Goal: Communication & Community: Answer question/provide support

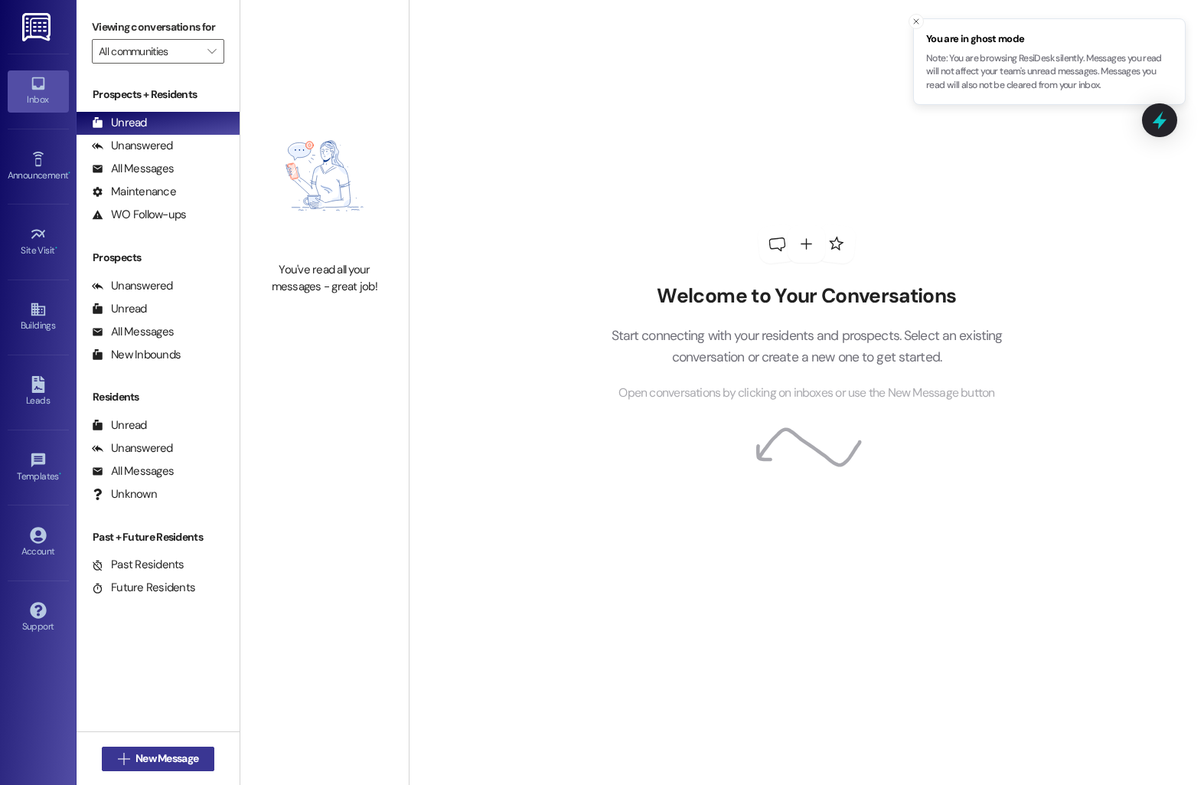
click at [135, 763] on span "New Message" at bounding box center [166, 758] width 63 height 16
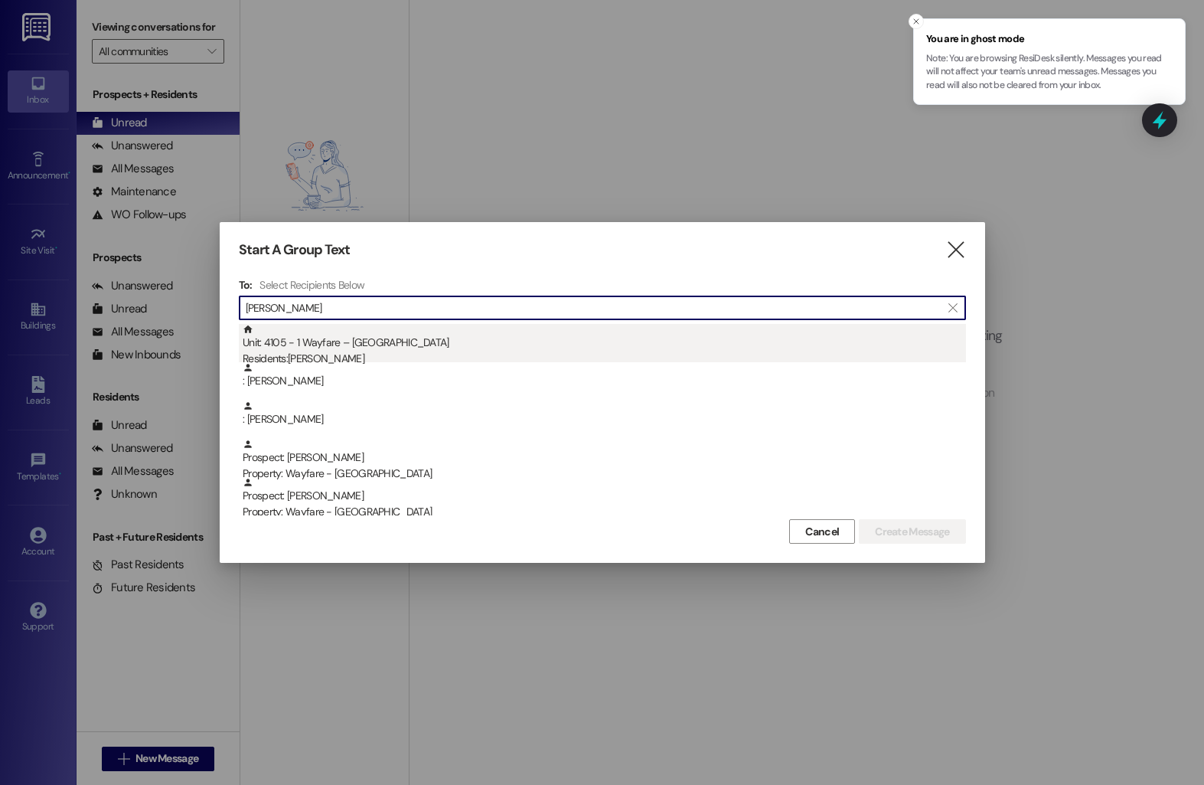
type input "rizzo"
click at [457, 346] on div "Unit: 4105 - 1 Wayfare – Cumberland Park Residents: Micaela Rizzo" at bounding box center [604, 346] width 723 height 44
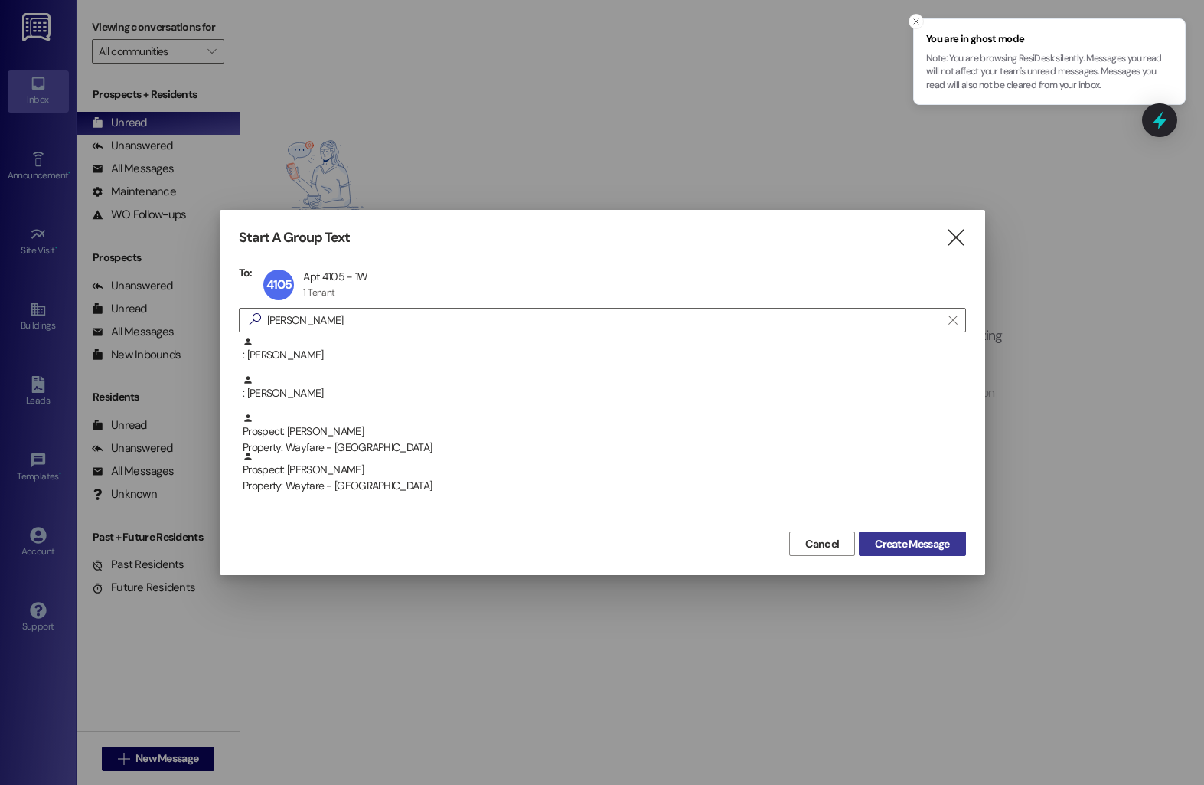
click at [904, 548] on span "Create Message" at bounding box center [912, 544] width 74 height 16
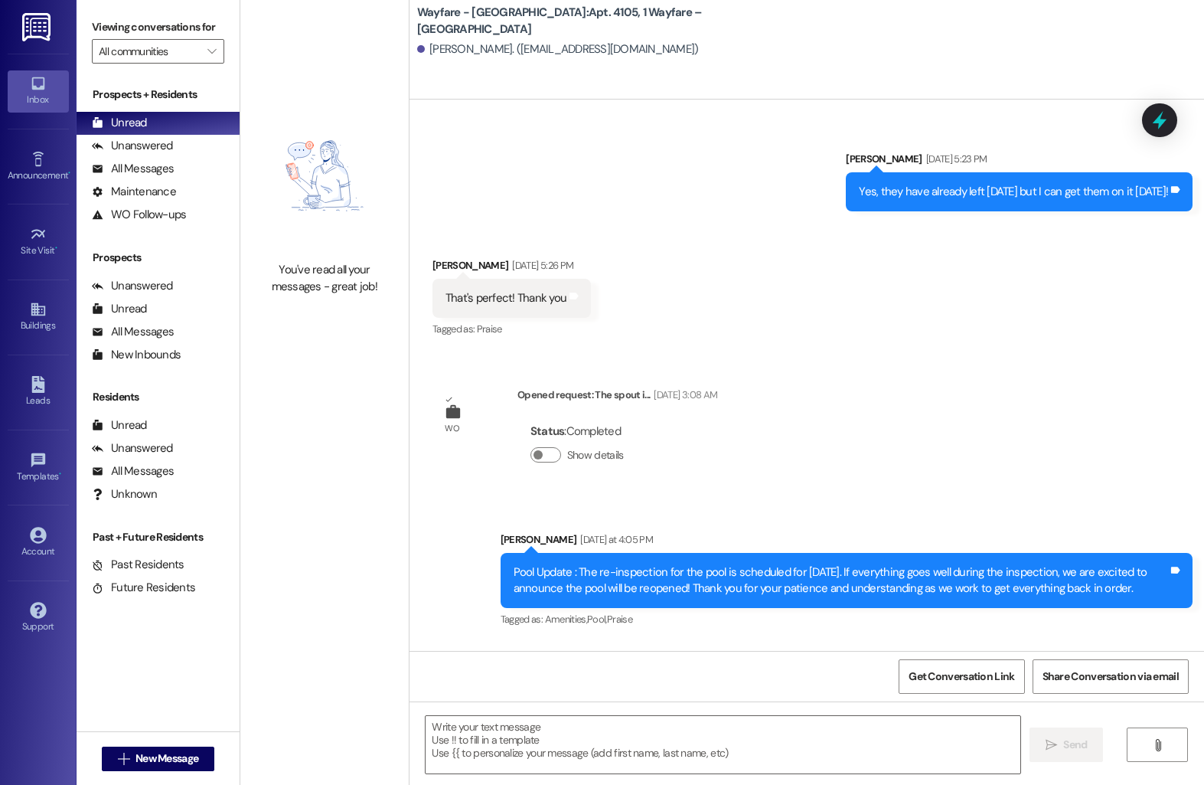
scroll to position [3338, 0]
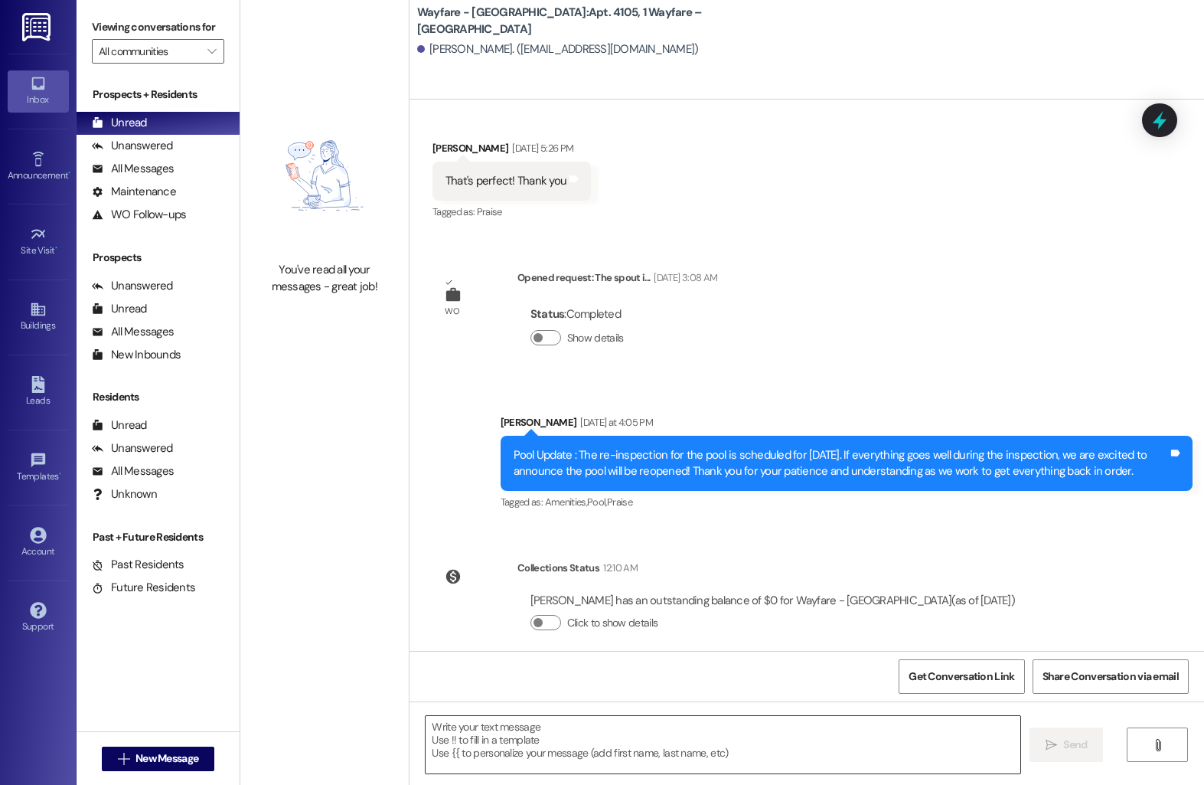
click at [527, 723] on textarea at bounding box center [723, 744] width 595 height 57
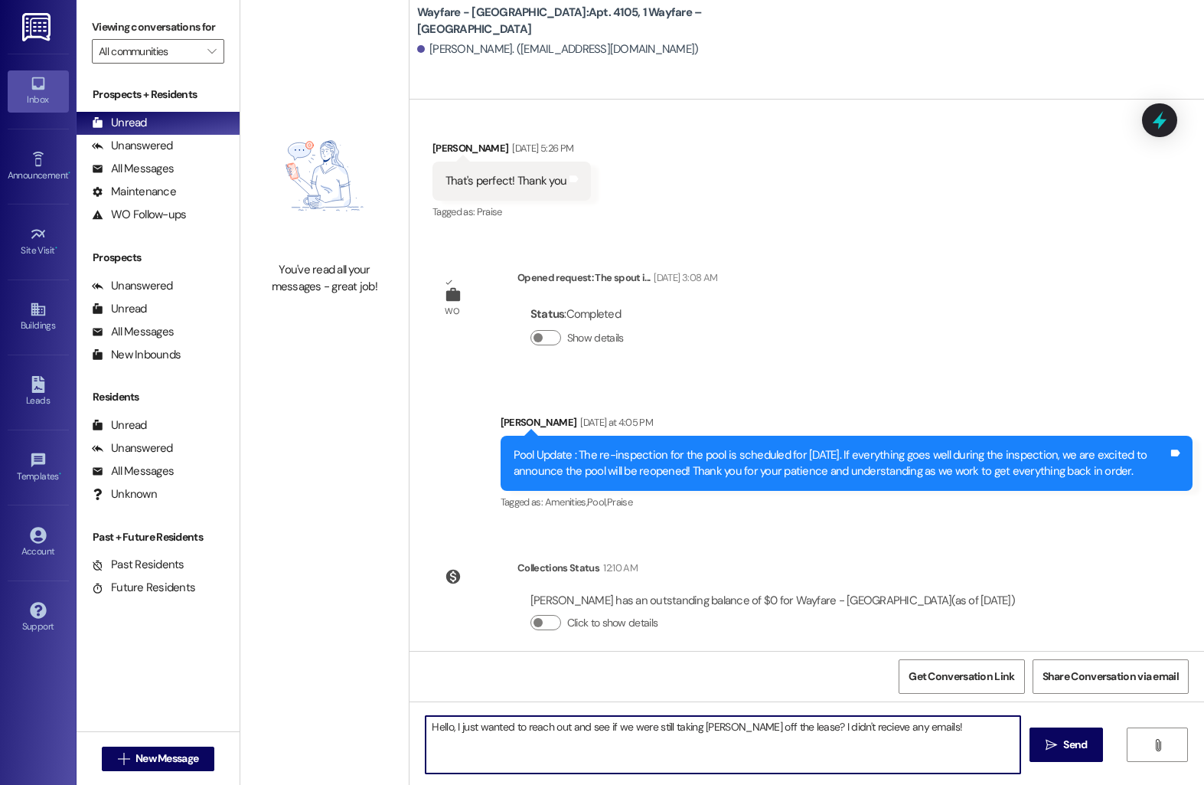
click at [835, 725] on textarea "Hello, I just wanted to reach out and see if we were still taking Nickolas off …" at bounding box center [723, 744] width 595 height 57
type textarea "Hello, I just wanted to reach out and see if we were still taking [PERSON_NAME]…"
click at [1048, 750] on span " Send" at bounding box center [1067, 744] width 48 height 16
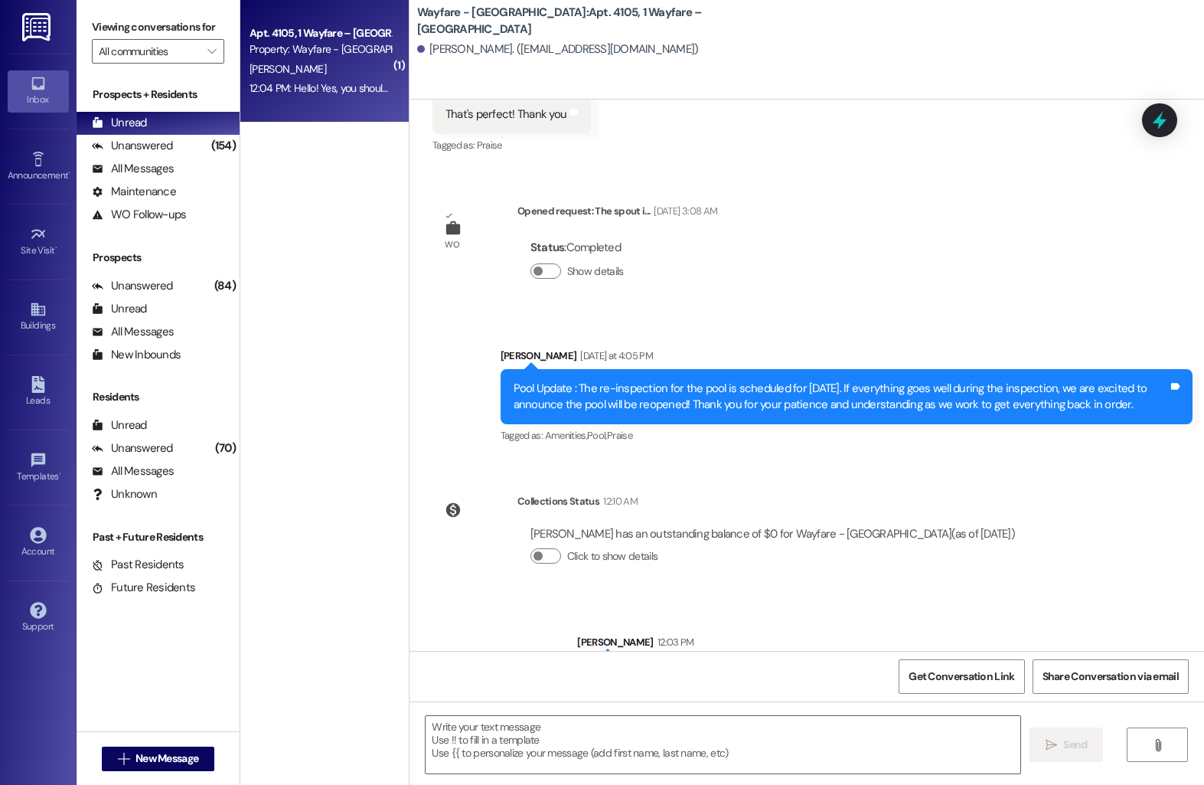
scroll to position [3551, 0]
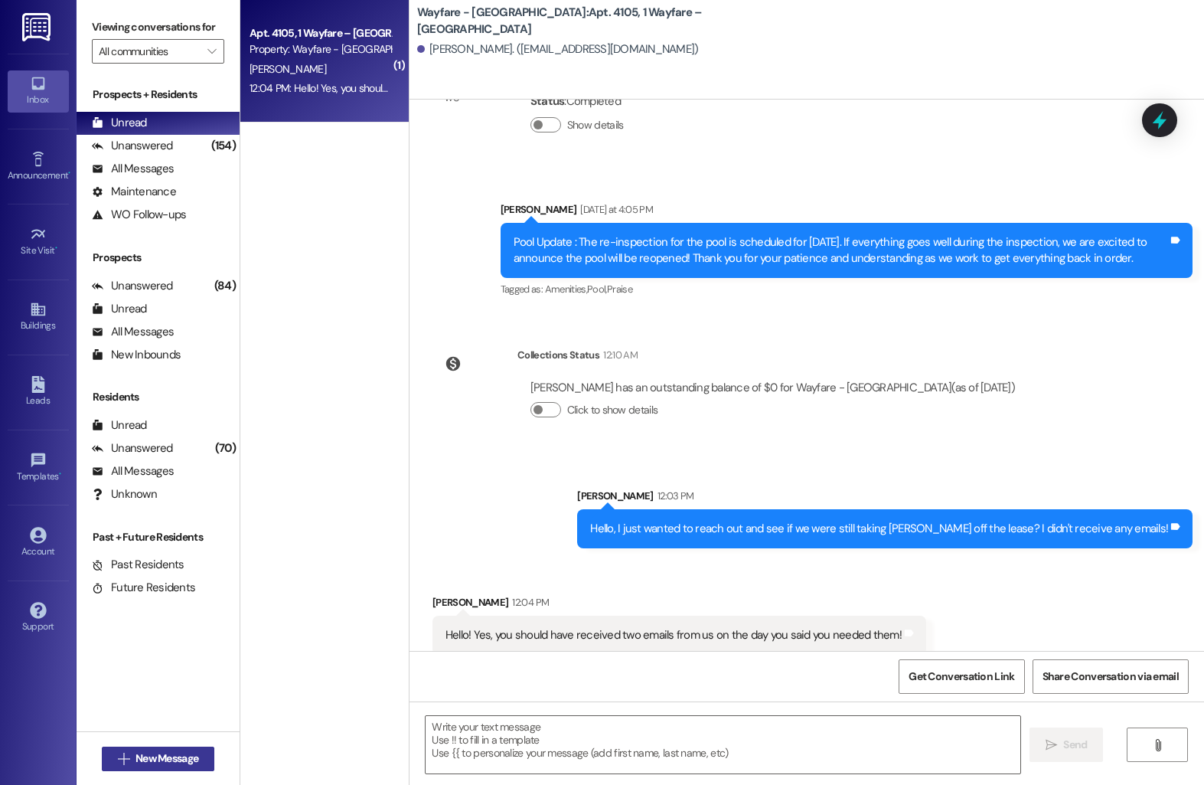
click at [132, 759] on span "New Message" at bounding box center [166, 758] width 69 height 16
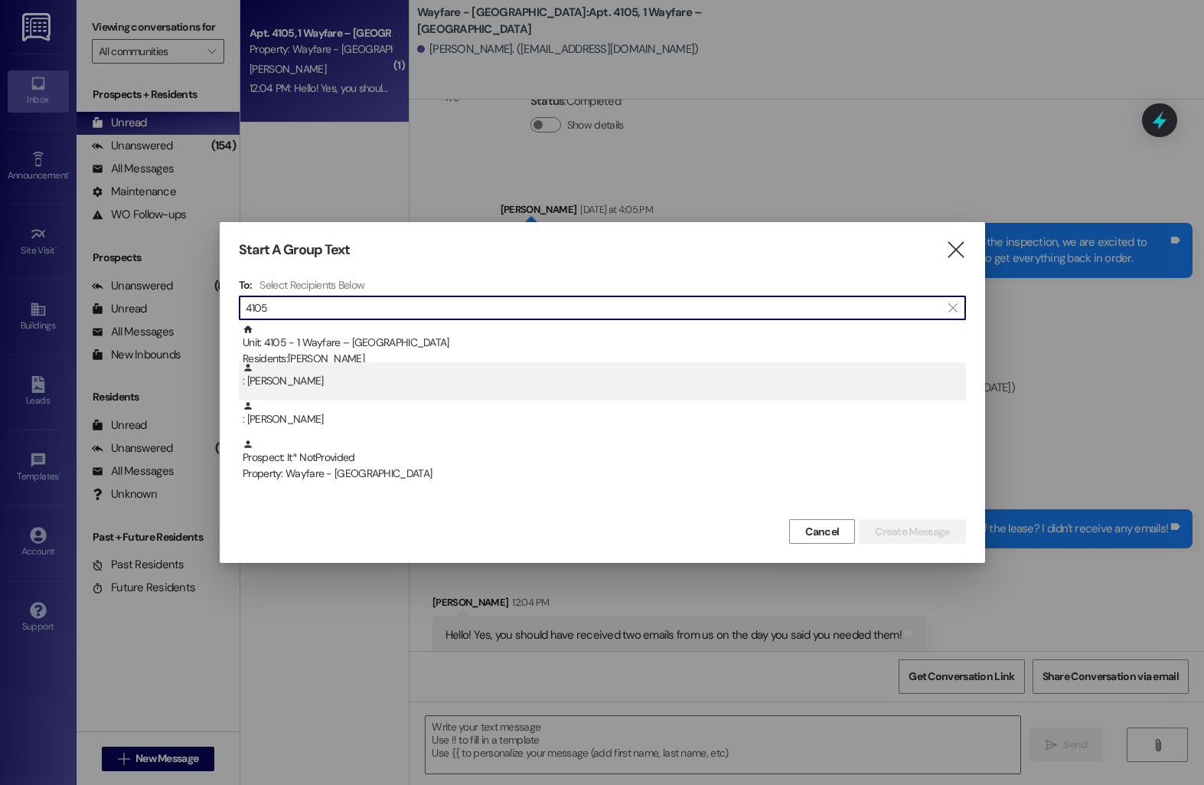
type input "4105"
click at [399, 378] on div ": Micaela Rizzo" at bounding box center [604, 375] width 723 height 27
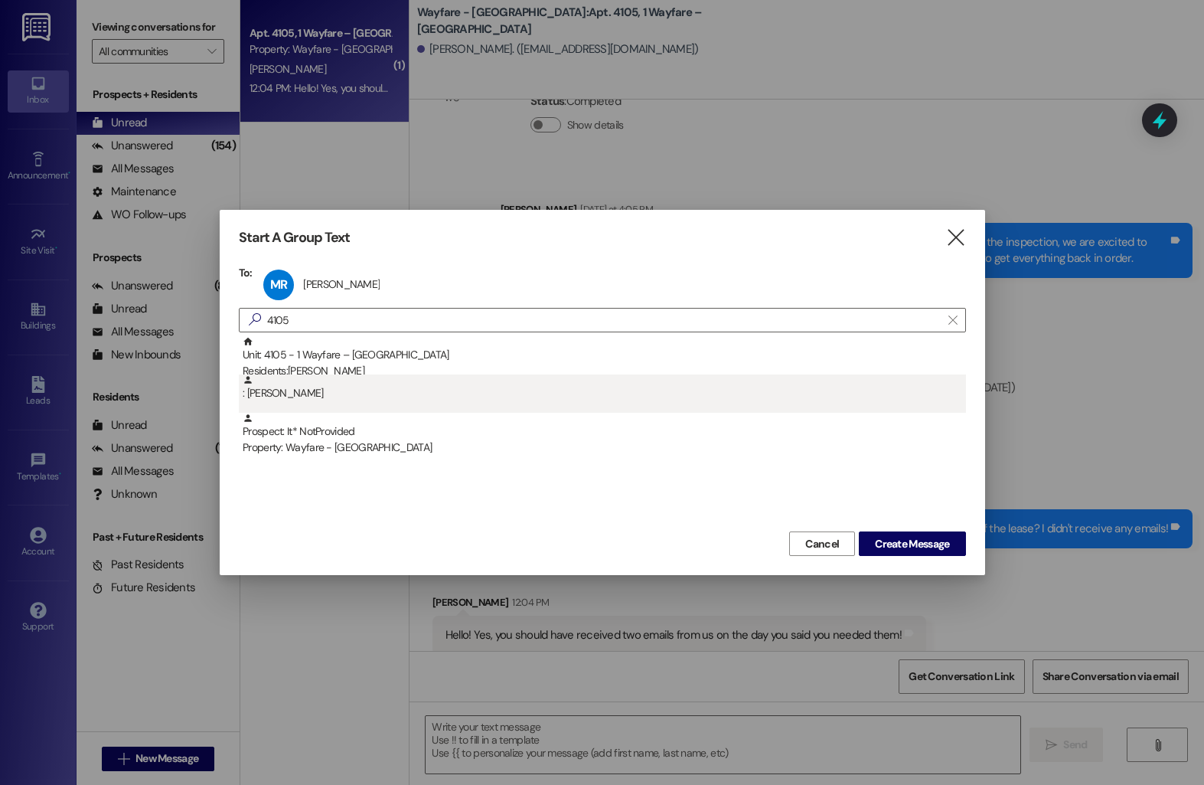
click at [394, 387] on div ": Nickolas Rizzo" at bounding box center [604, 387] width 723 height 27
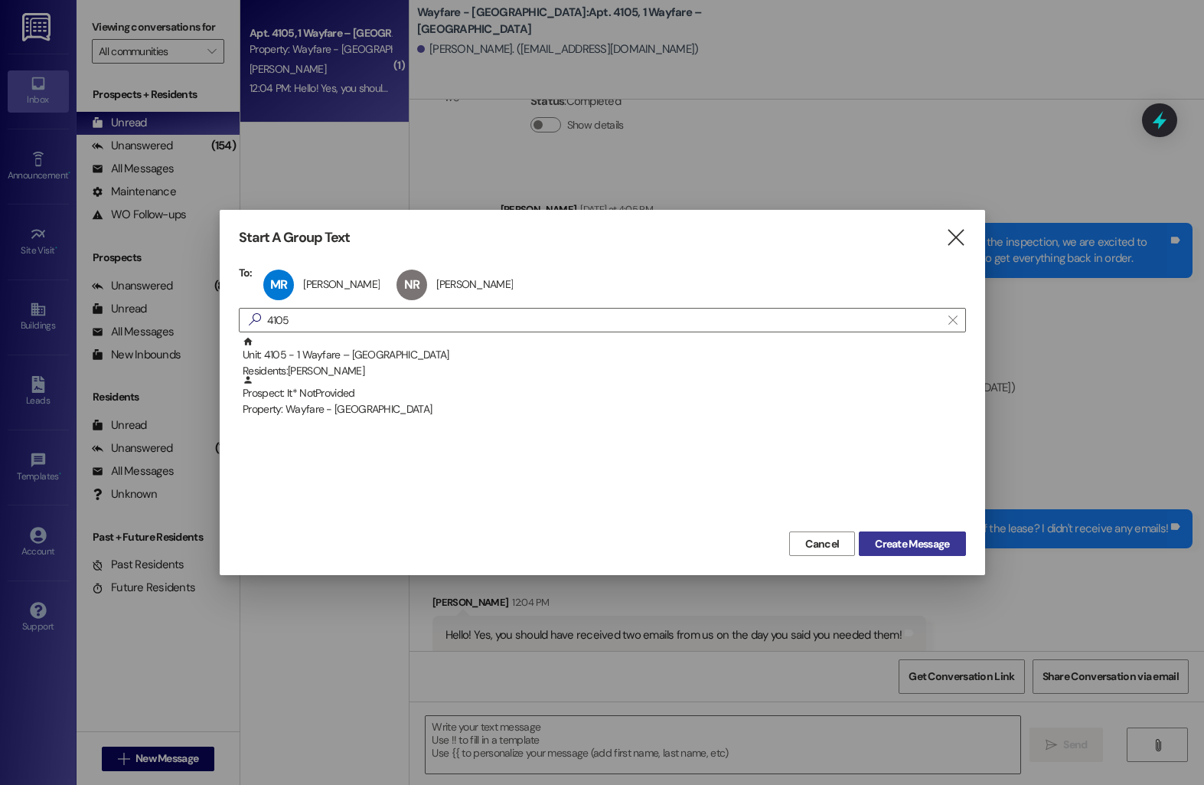
click at [948, 543] on span "Create Message" at bounding box center [912, 544] width 74 height 16
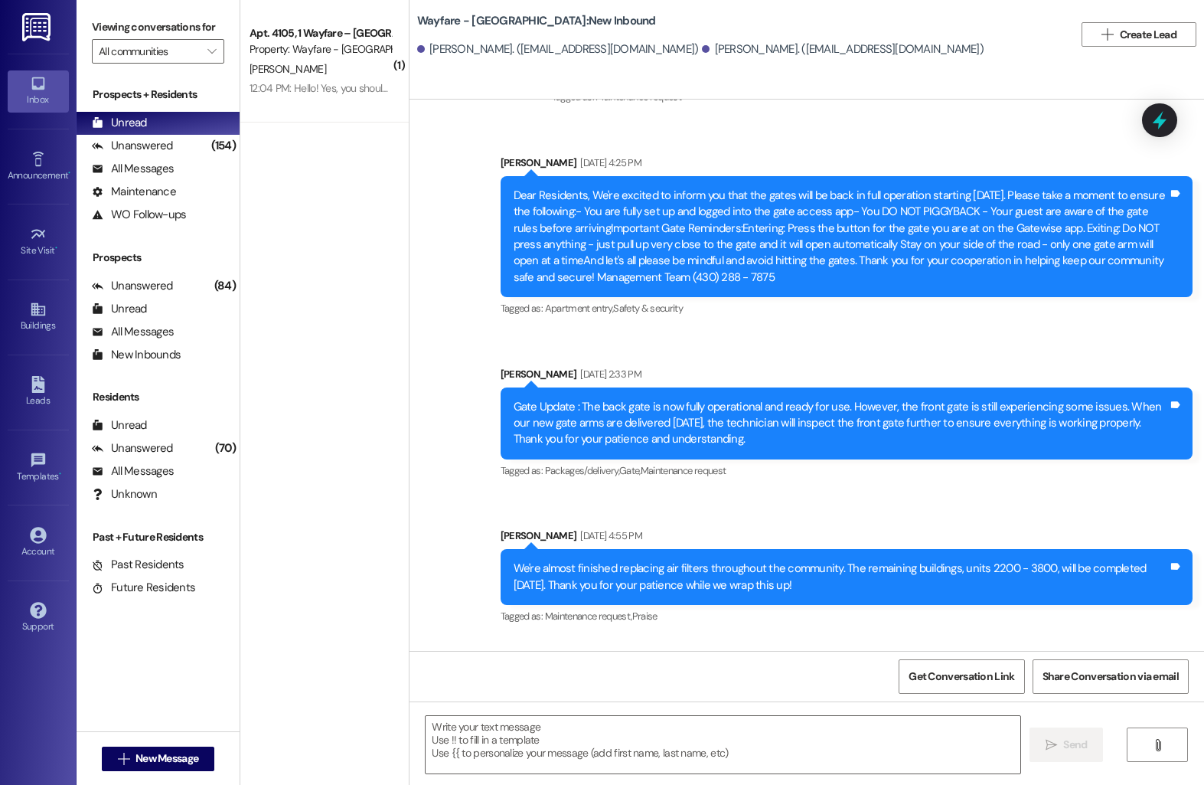
scroll to position [10812, 0]
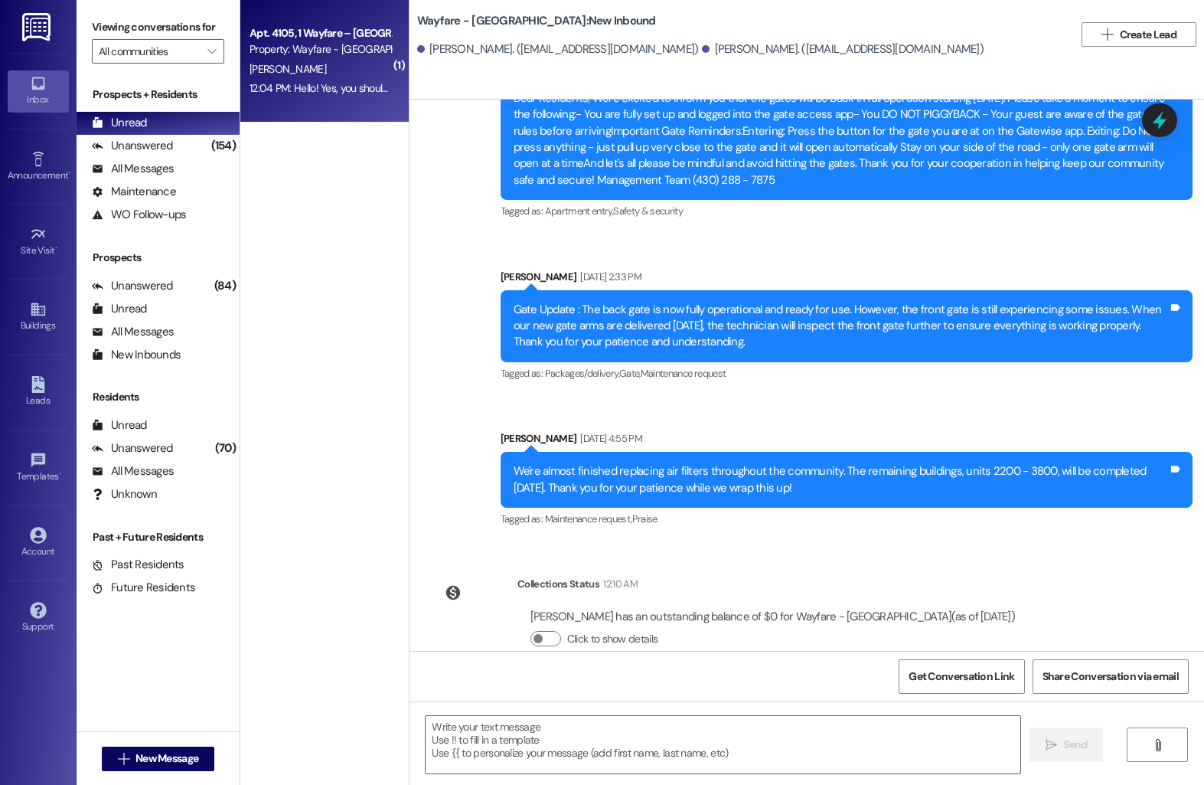
click at [337, 100] on div "Apt. 4105, 1 Wayfare – Cumberland Park Property: Wayfare - Cumberland Park M. R…" at bounding box center [324, 61] width 168 height 122
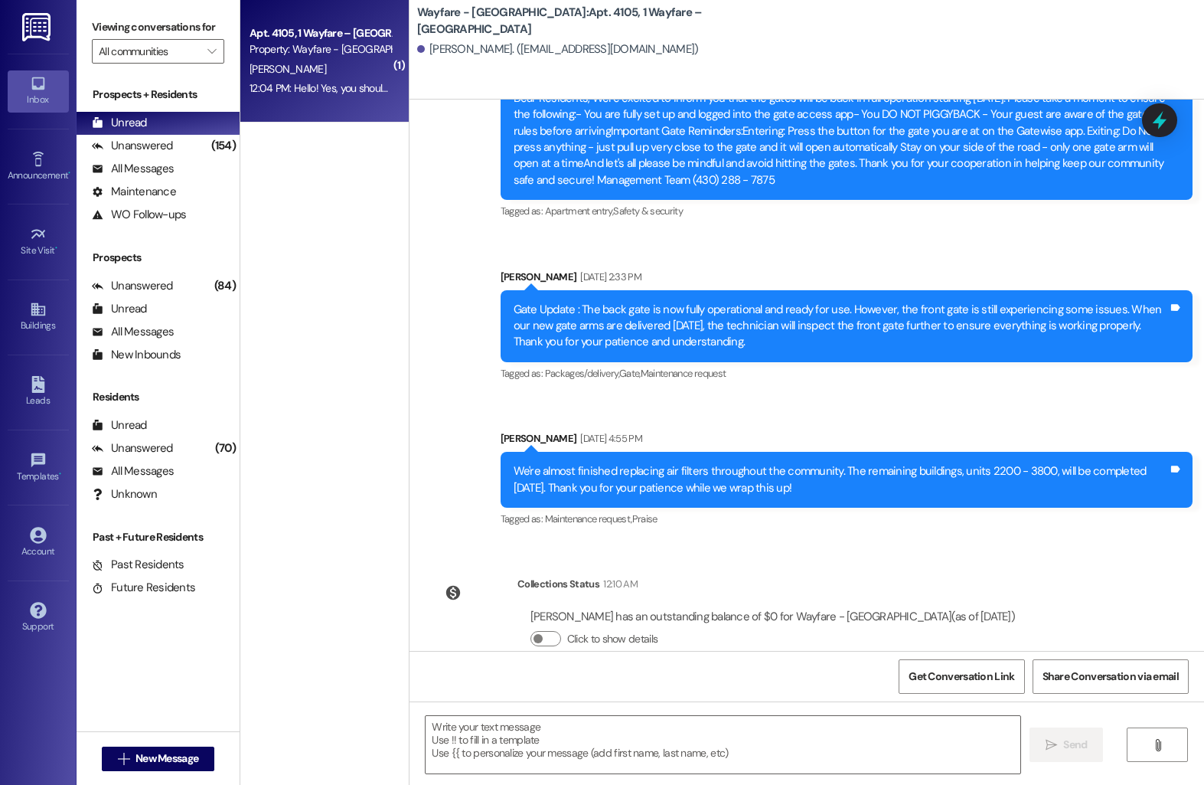
scroll to position [3596, 0]
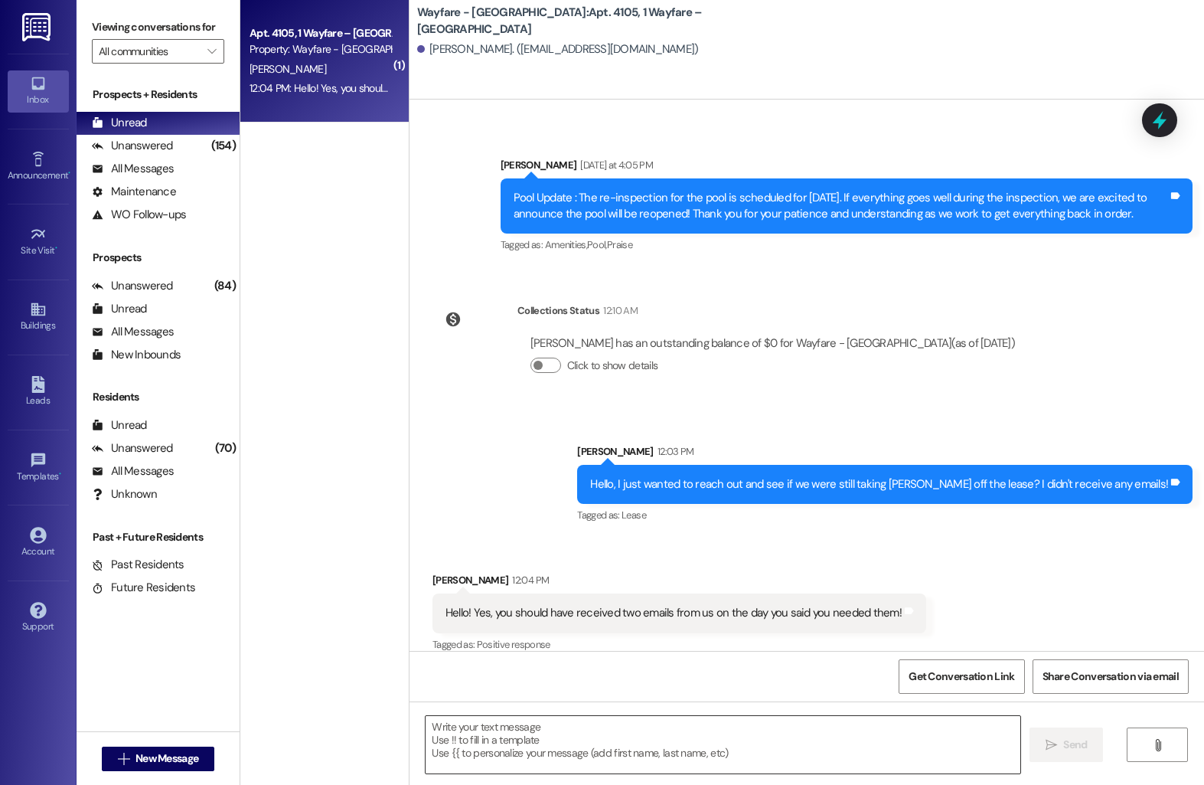
click at [589, 739] on textarea at bounding box center [723, 744] width 595 height 57
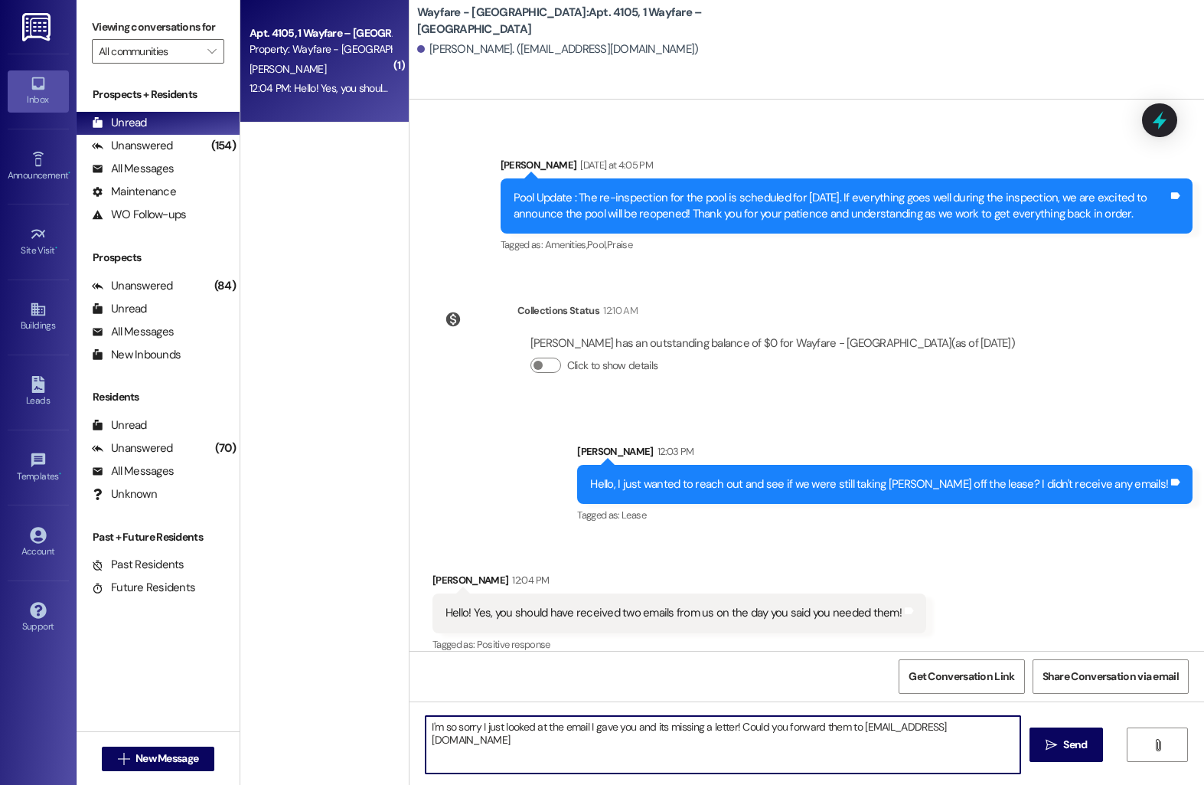
type textarea "I'm so sorry I just looked at the email I gave you and its missing a letter! Co…"
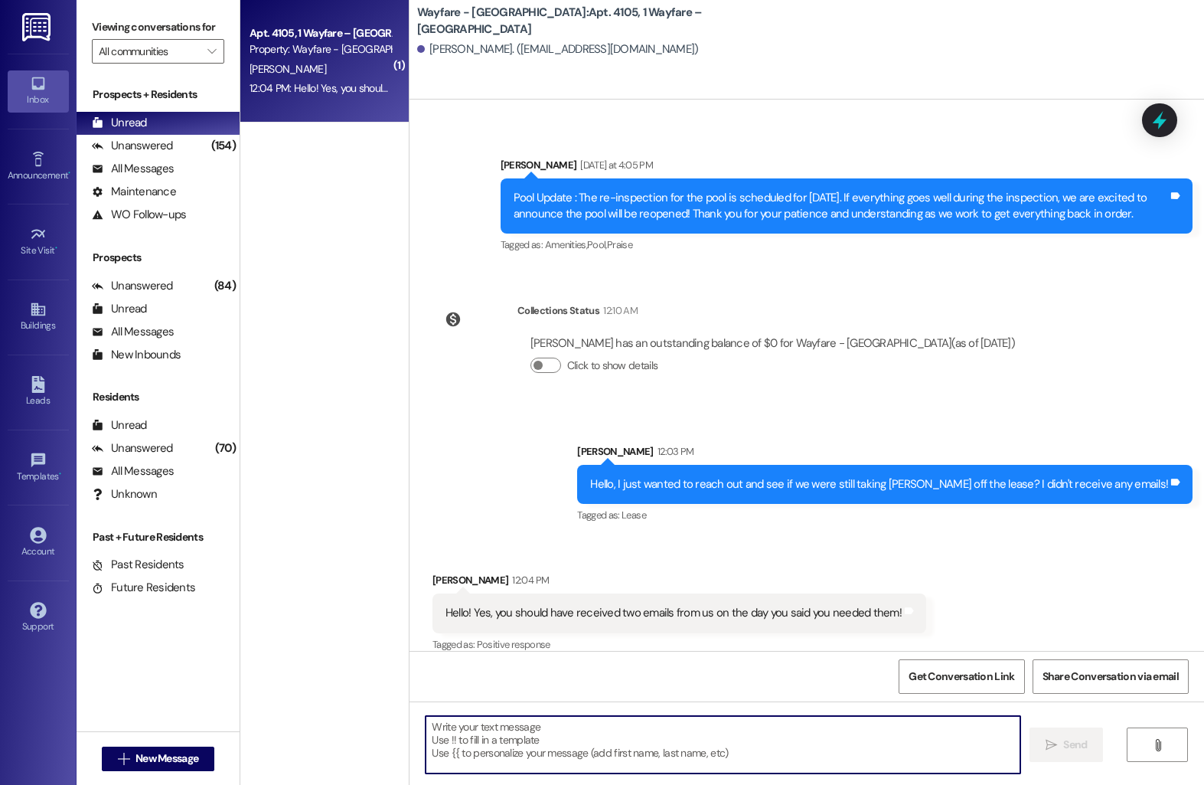
scroll to position [3703, 0]
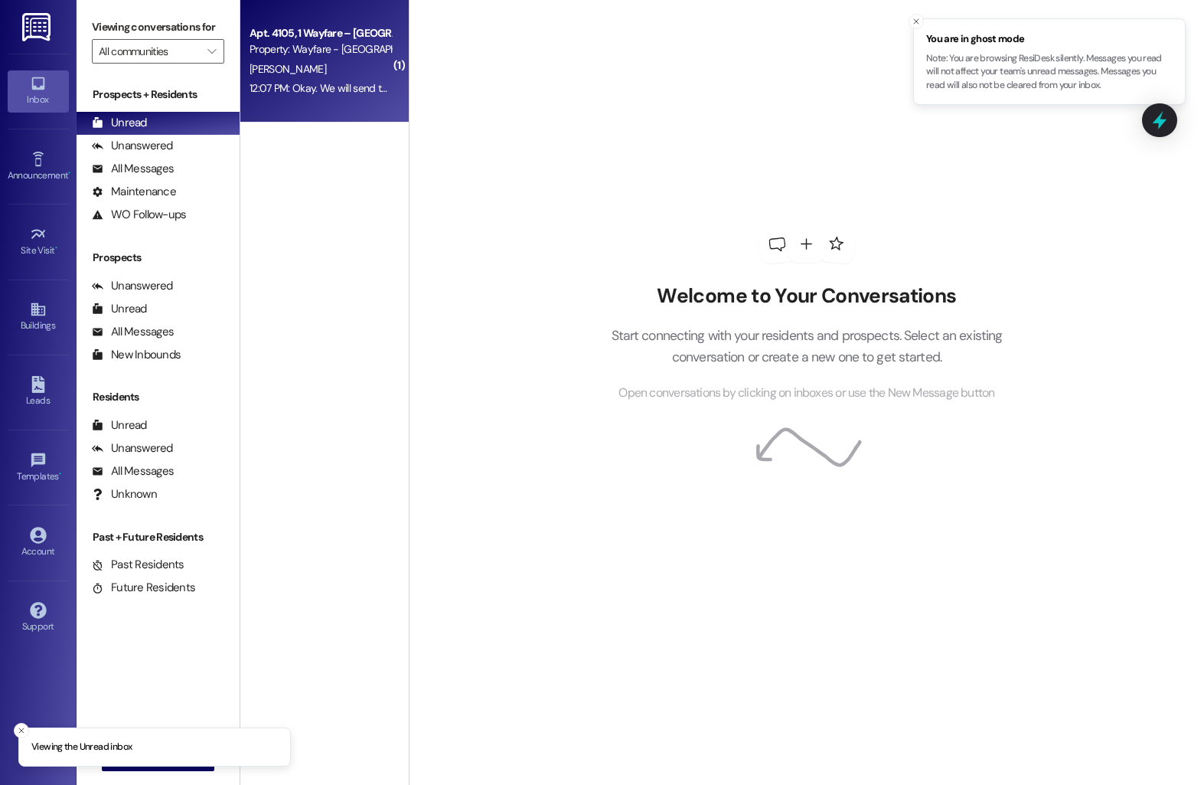
click at [356, 64] on div "[PERSON_NAME]" at bounding box center [320, 69] width 145 height 19
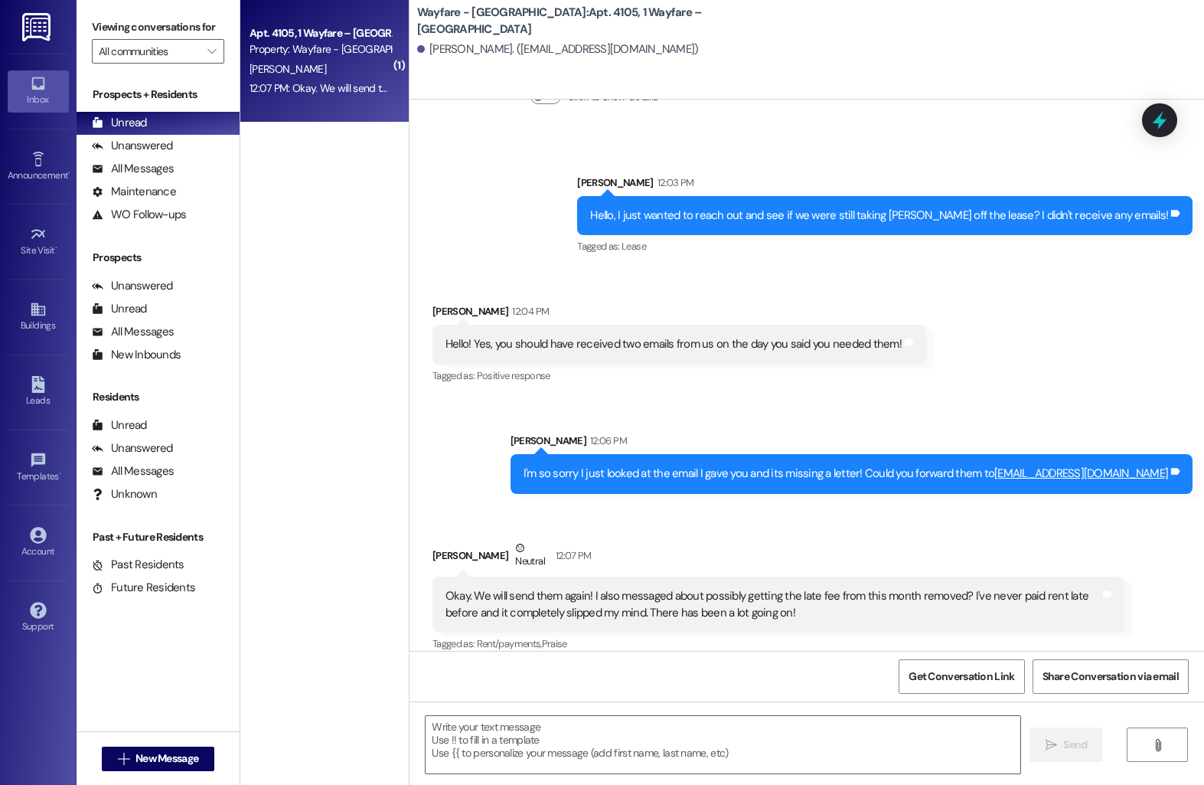
scroll to position [3865, 0]
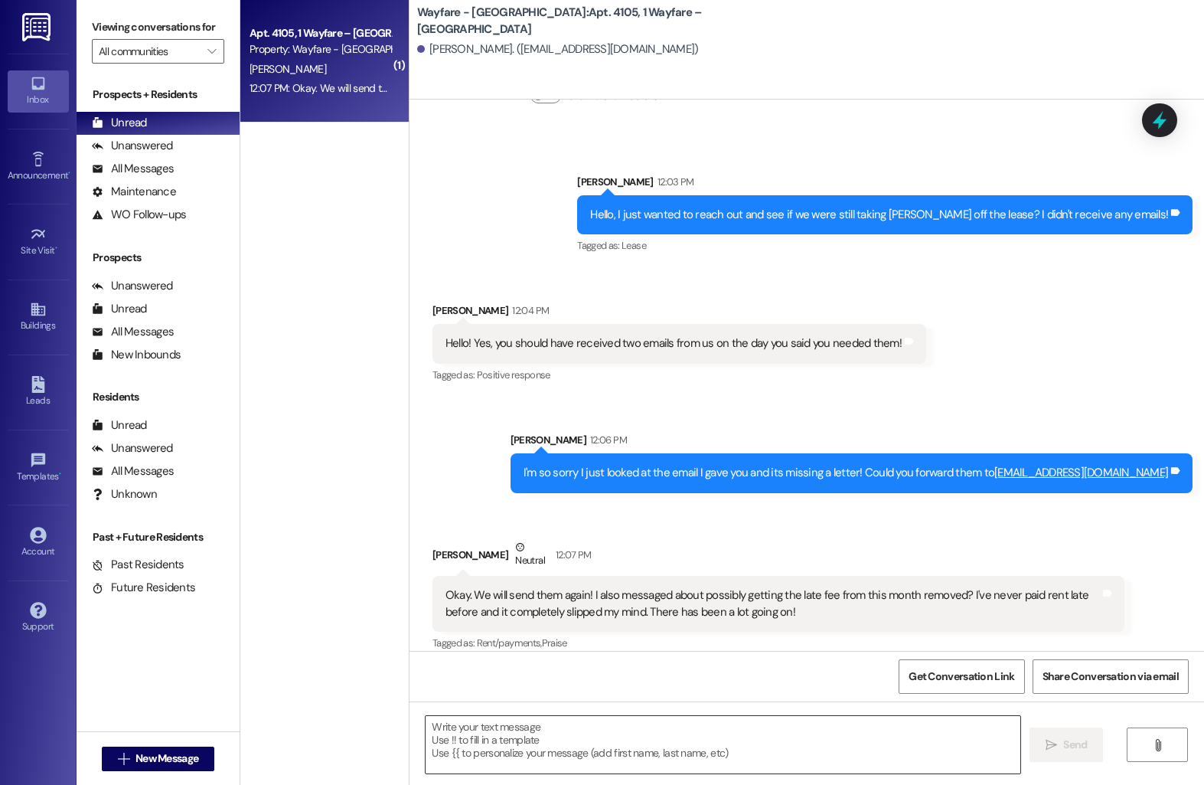
click at [501, 730] on textarea at bounding box center [723, 744] width 595 height 57
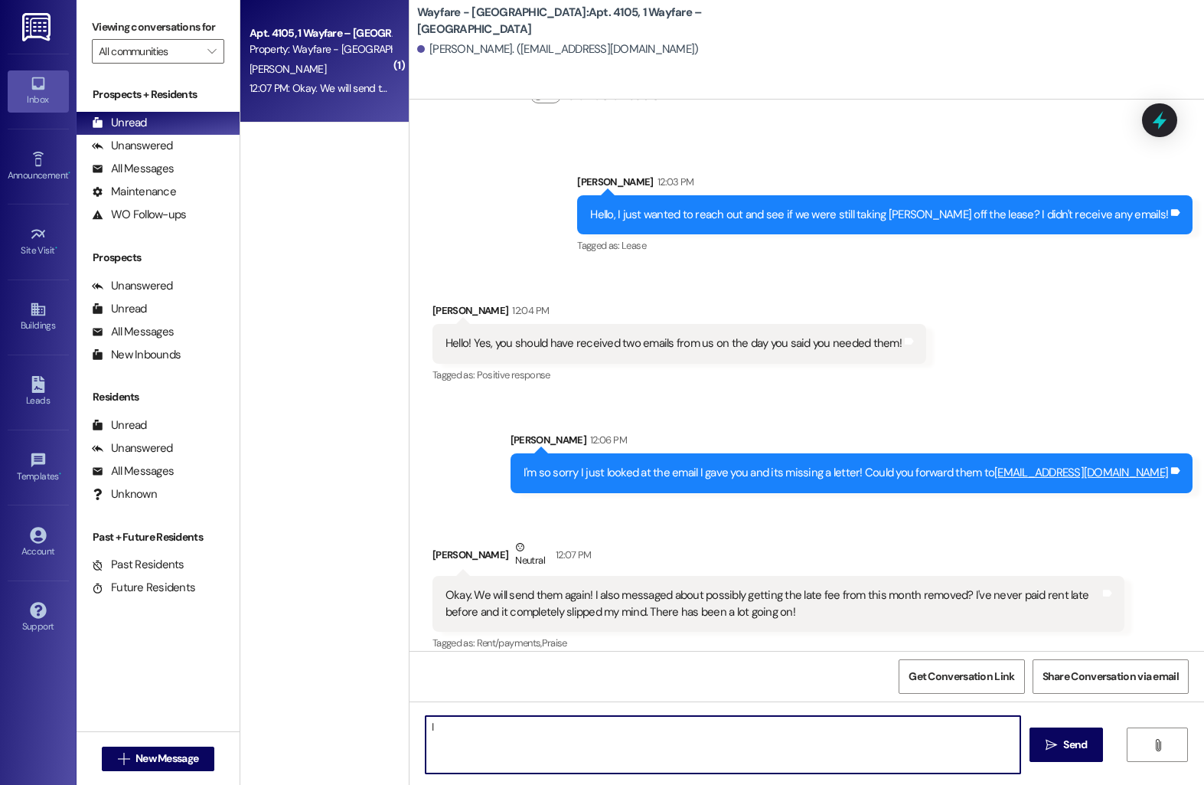
type textarea "I"
type textarea "Let me see what I can do!"
click at [1095, 761] on button " Send" at bounding box center [1067, 744] width 74 height 34
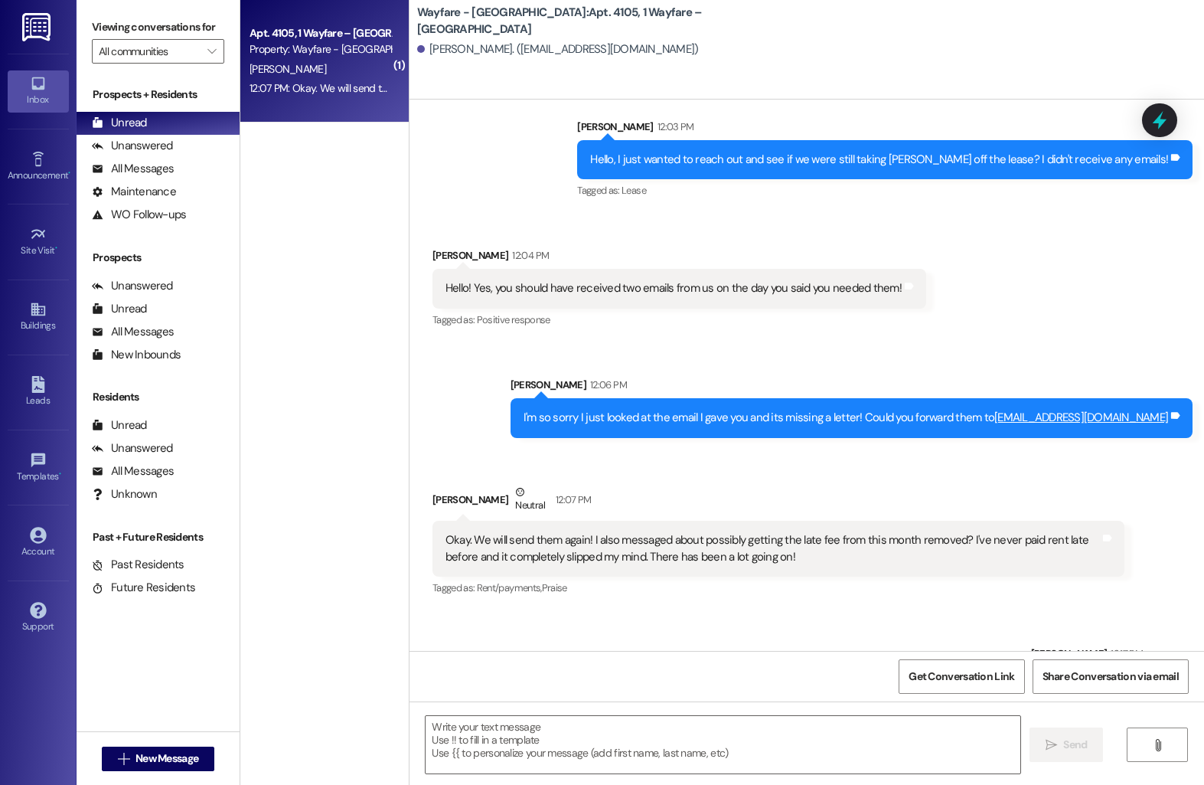
scroll to position [3971, 0]
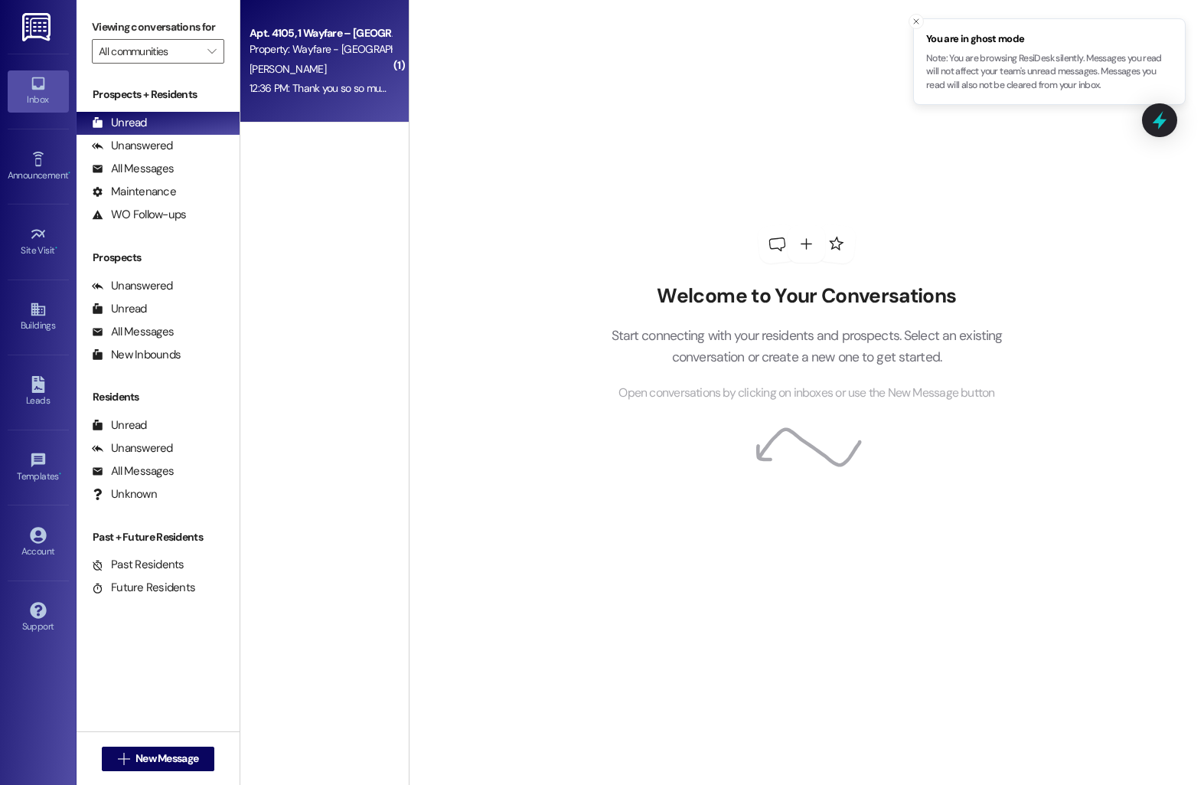
click at [319, 88] on div "12:36 PM: Thank you so so much 12:36 PM: Thank you so so much" at bounding box center [321, 88] width 142 height 14
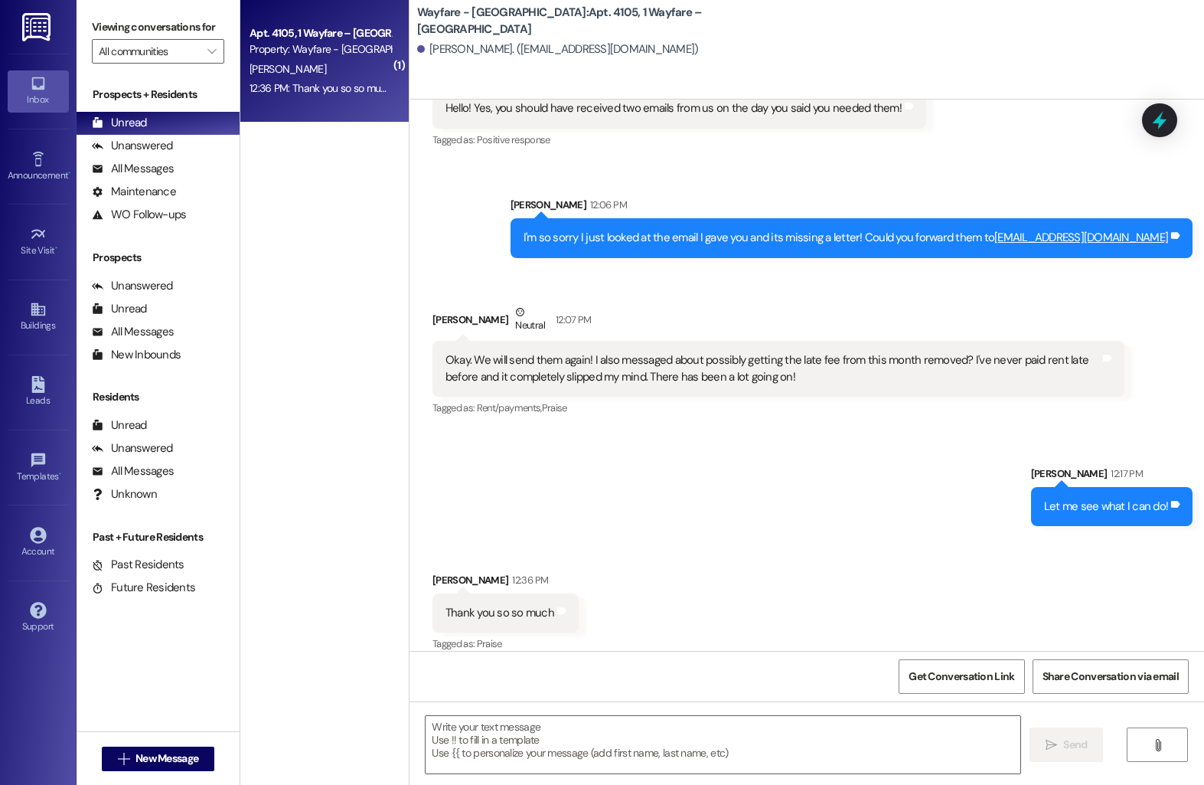
scroll to position [4101, 0]
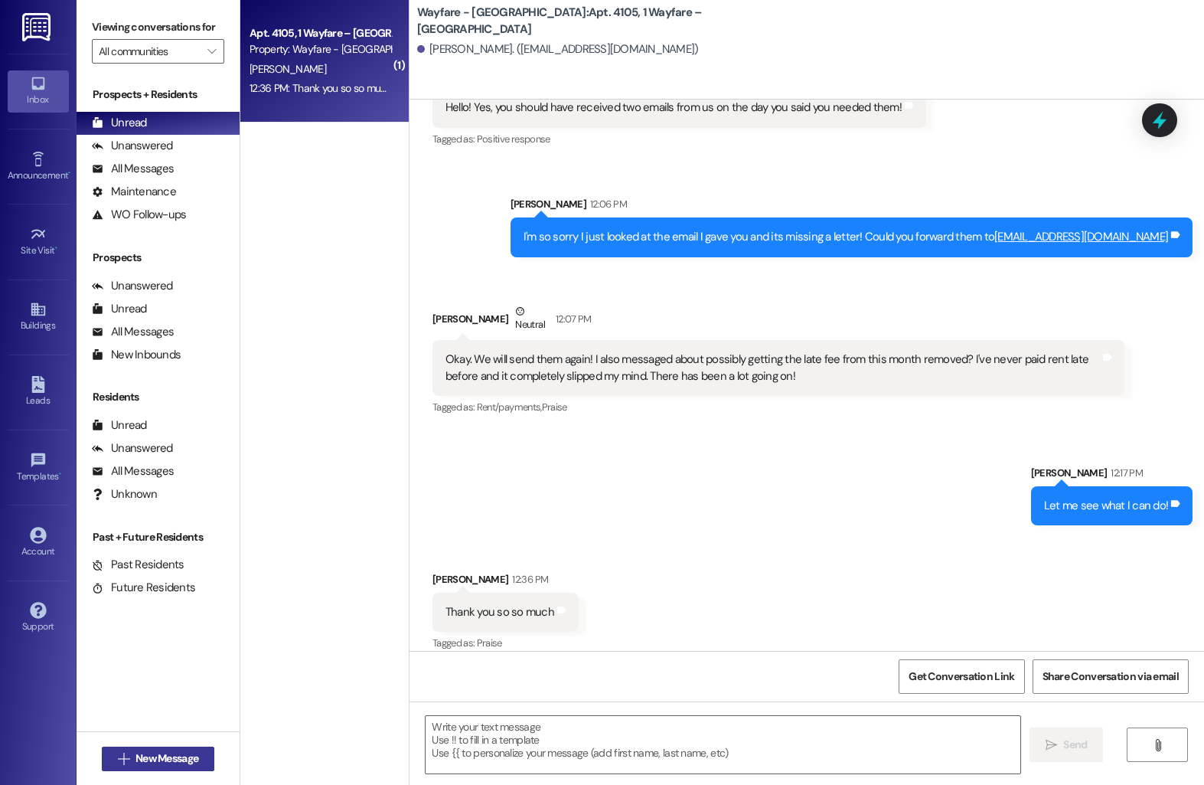
click at [181, 756] on span "New Message" at bounding box center [166, 758] width 63 height 16
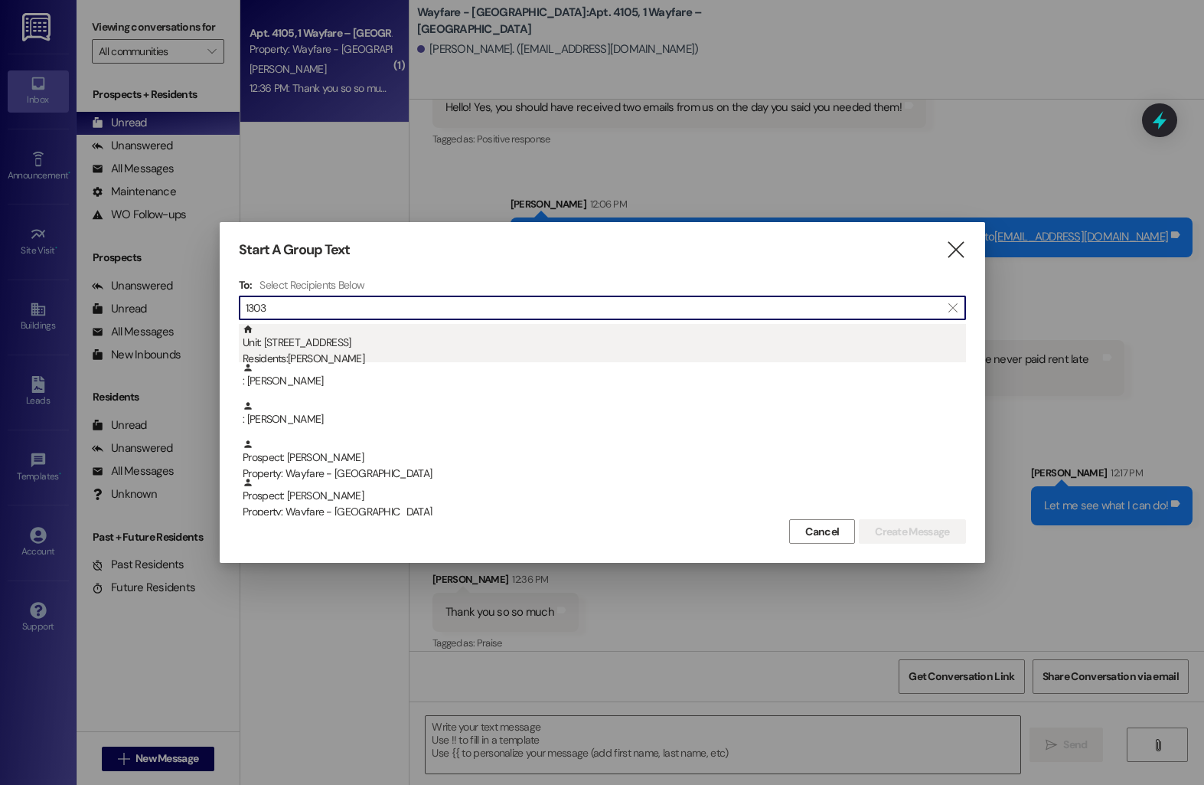
type input "1303"
click at [449, 352] on div "Residents: [PERSON_NAME]" at bounding box center [604, 359] width 723 height 16
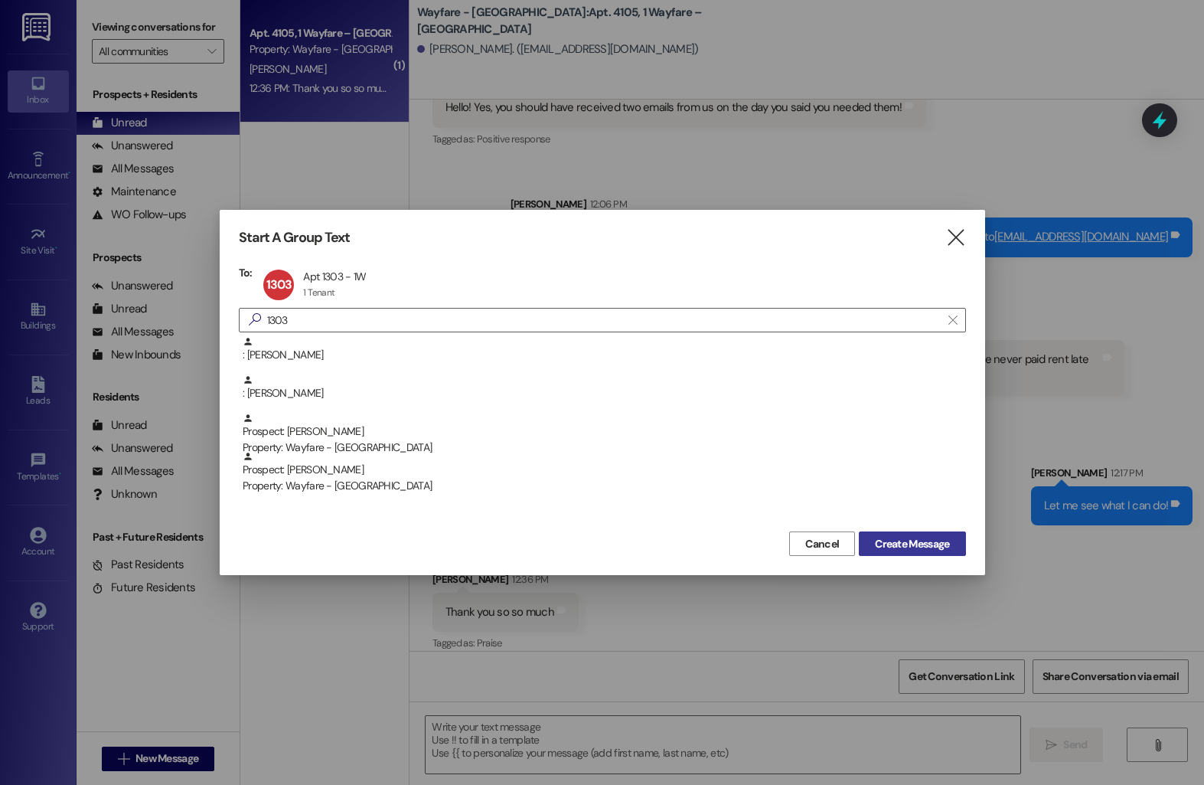
click at [925, 552] on button "Create Message" at bounding box center [912, 543] width 106 height 24
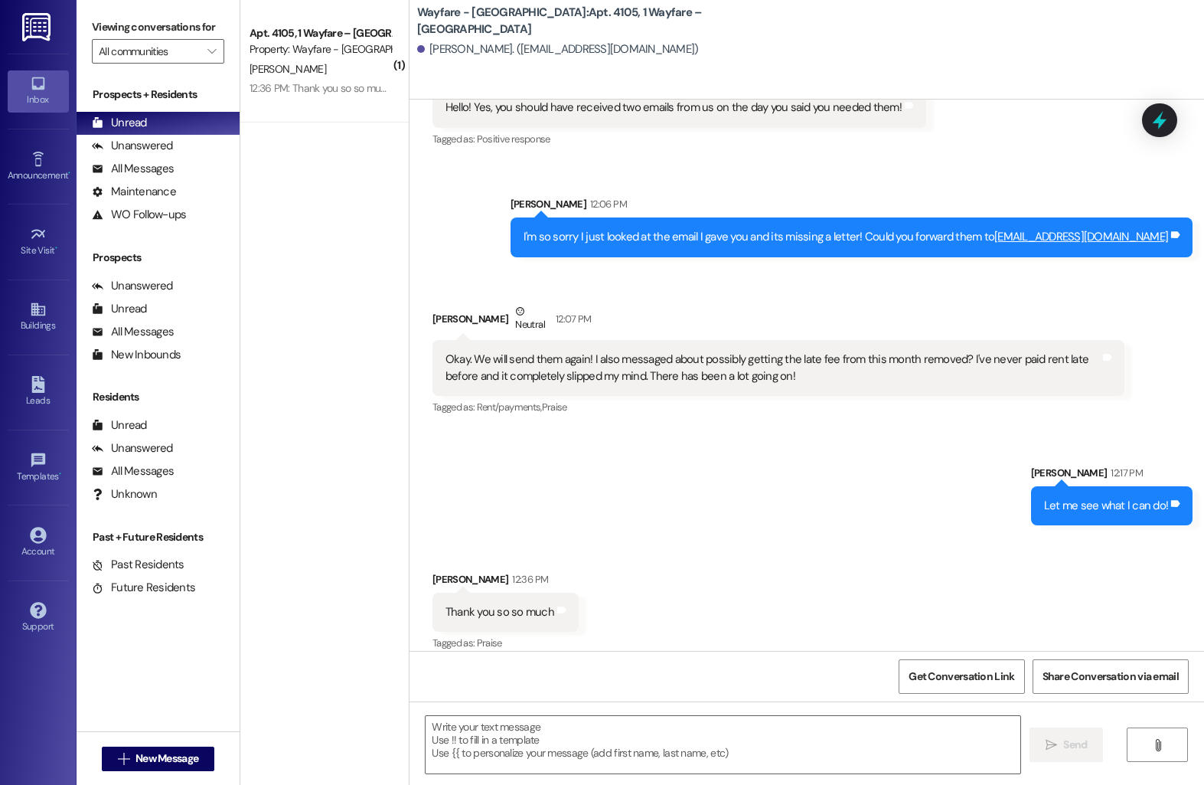
scroll to position [0, 0]
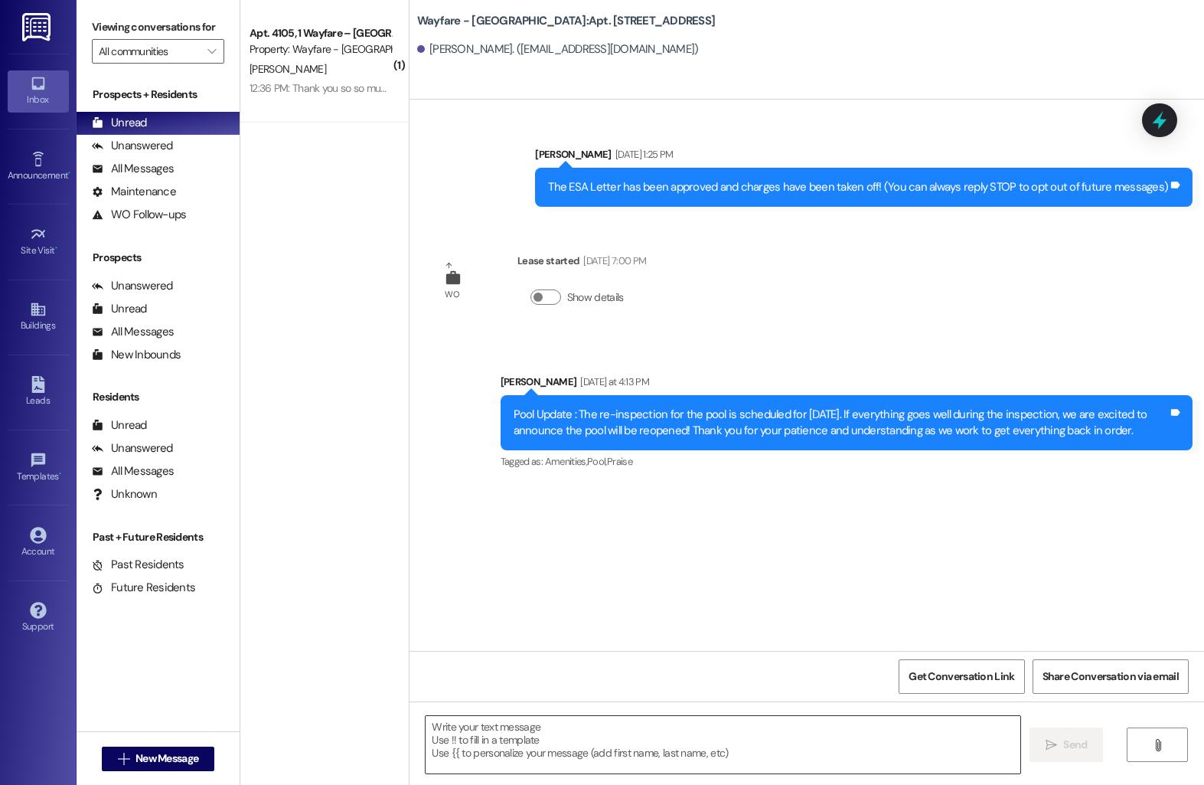
click at [658, 762] on textarea at bounding box center [723, 744] width 595 height 57
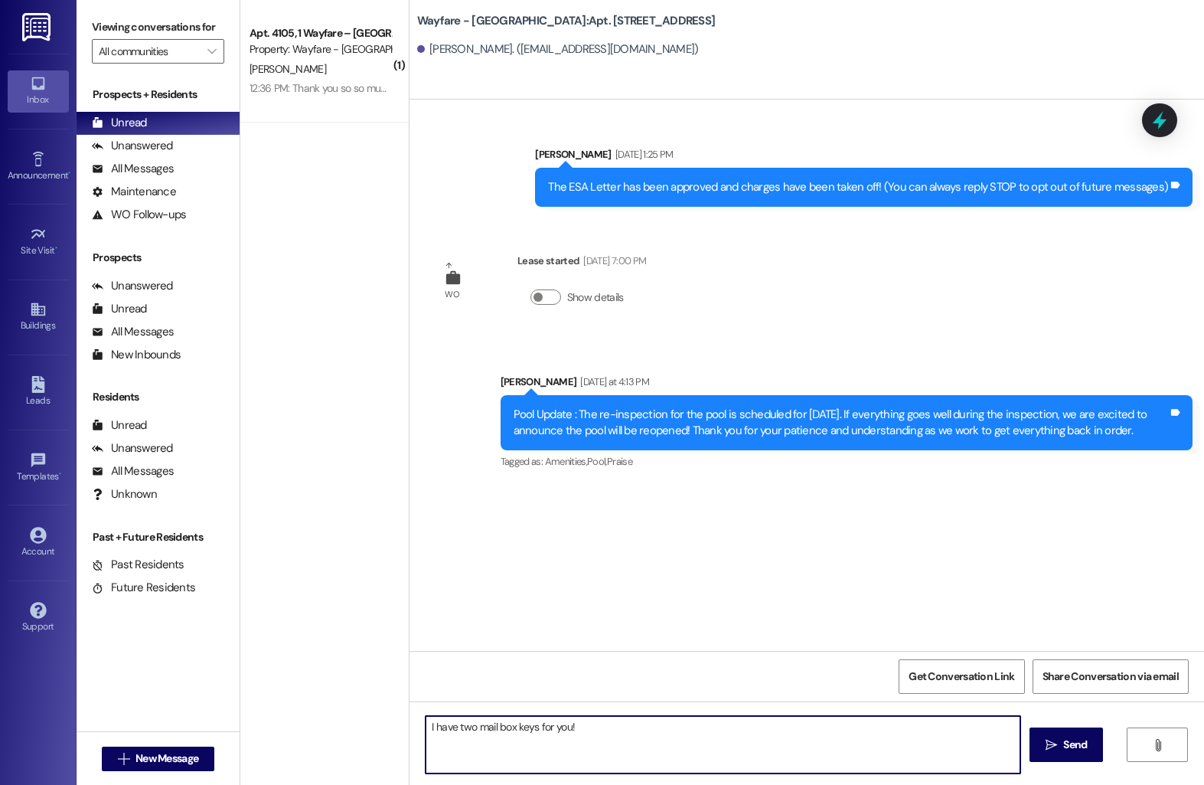
type textarea "I have two mail box keys for you!"
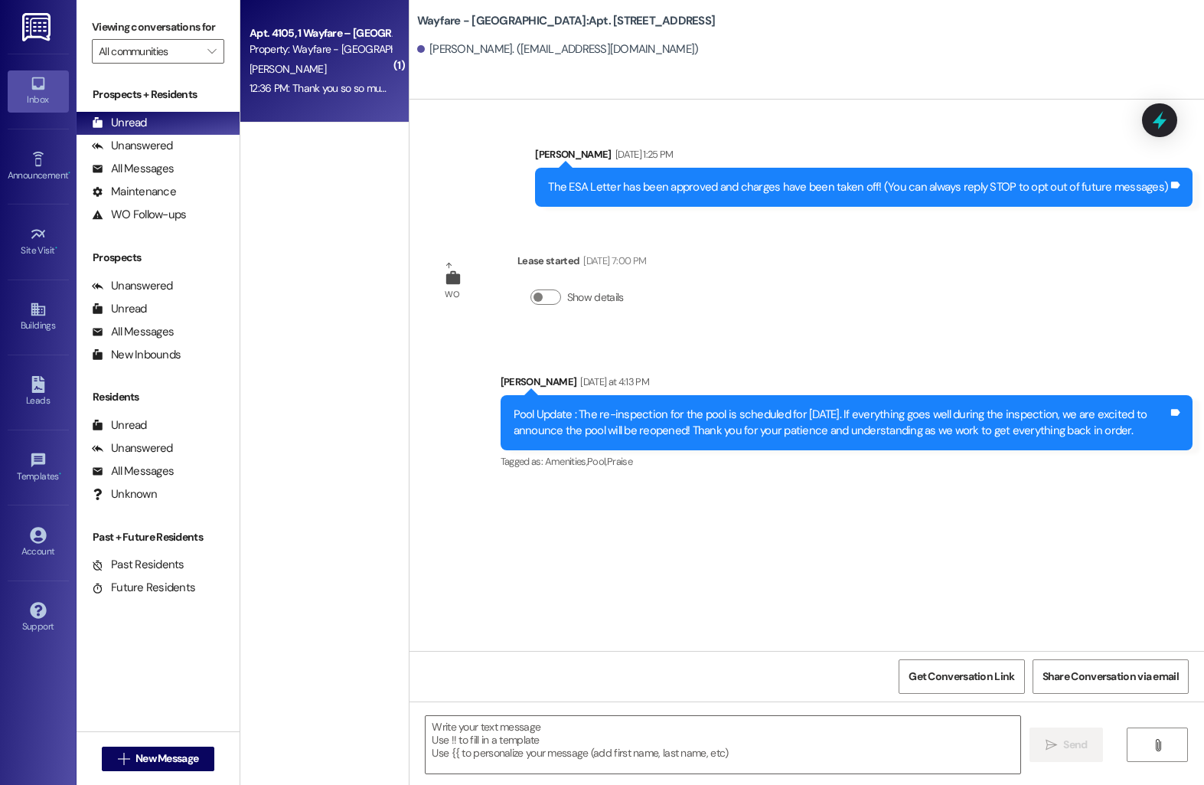
click at [278, 43] on div "Property: Wayfare - [GEOGRAPHIC_DATA]" at bounding box center [321, 49] width 142 height 16
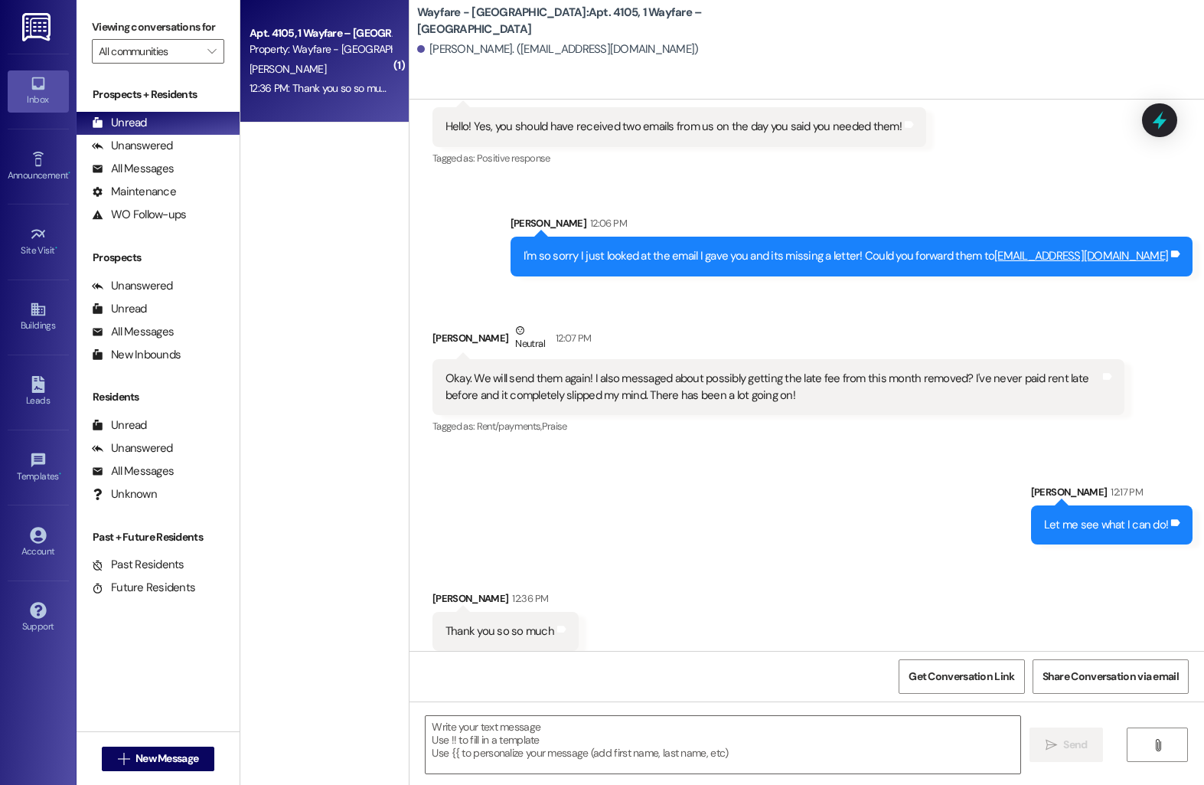
scroll to position [4100, 0]
